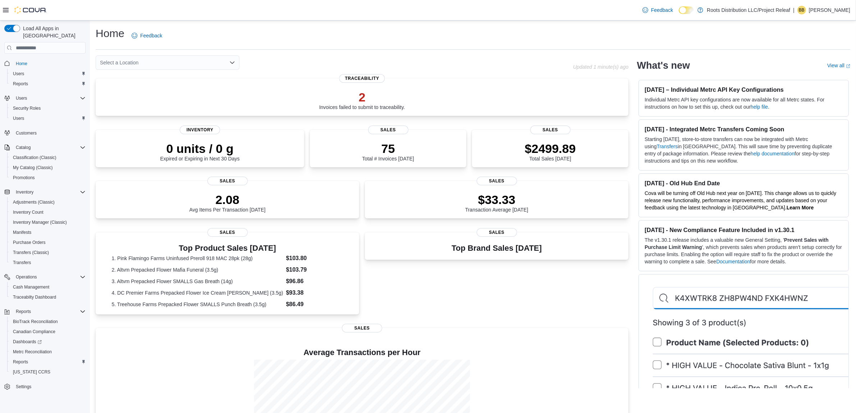
drag, startPoint x: 654, startPoint y: 378, endPoint x: 661, endPoint y: 382, distance: 6.9
drag, startPoint x: 632, startPoint y: 286, endPoint x: 622, endPoint y: 285, distance: 9.8
click at [516, 285] on div "Top Brand Sales [DATE] Sales" at bounding box center [497, 275] width 264 height 87
click at [19, 81] on span "Reports" at bounding box center [20, 84] width 15 height 6
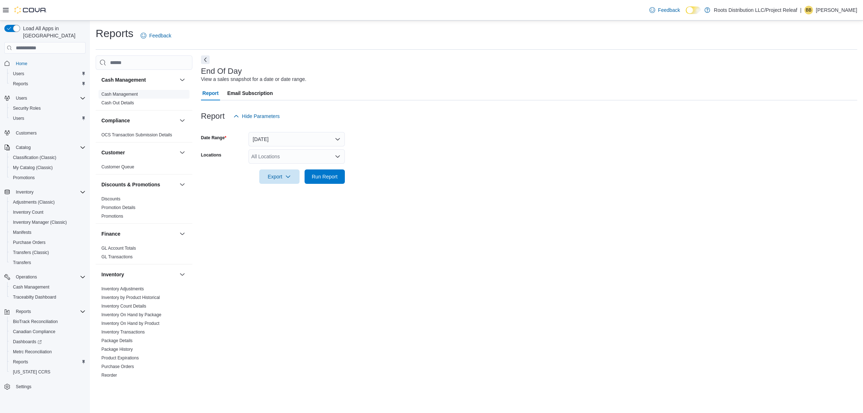
click at [128, 92] on link "Cash Management" at bounding box center [119, 94] width 36 height 5
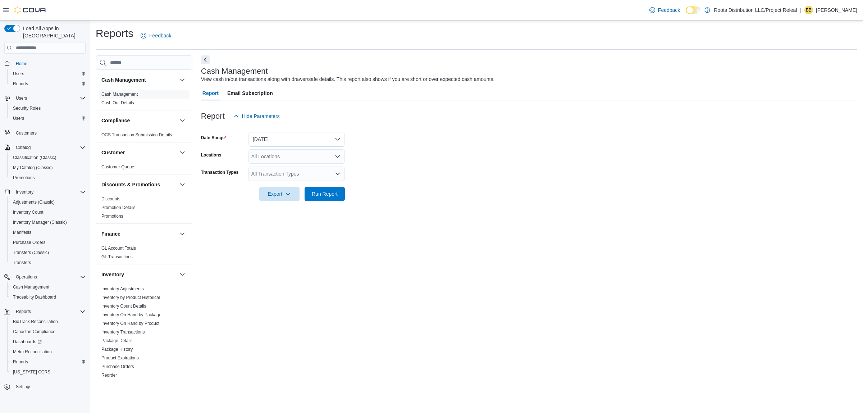
click at [255, 138] on button "[DATE]" at bounding box center [296, 139] width 96 height 14
